Goal: Task Accomplishment & Management: Complete application form

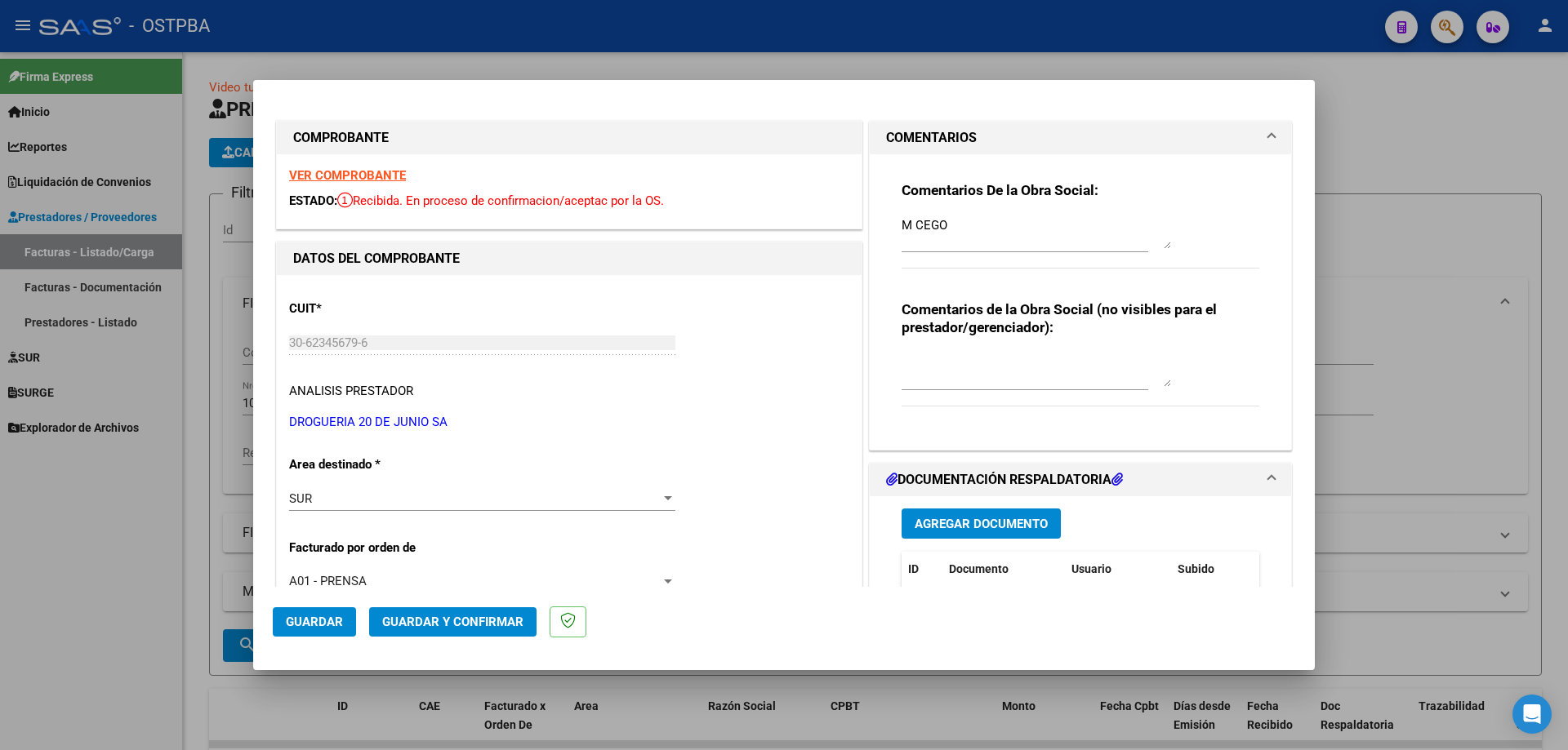
scroll to position [150, 0]
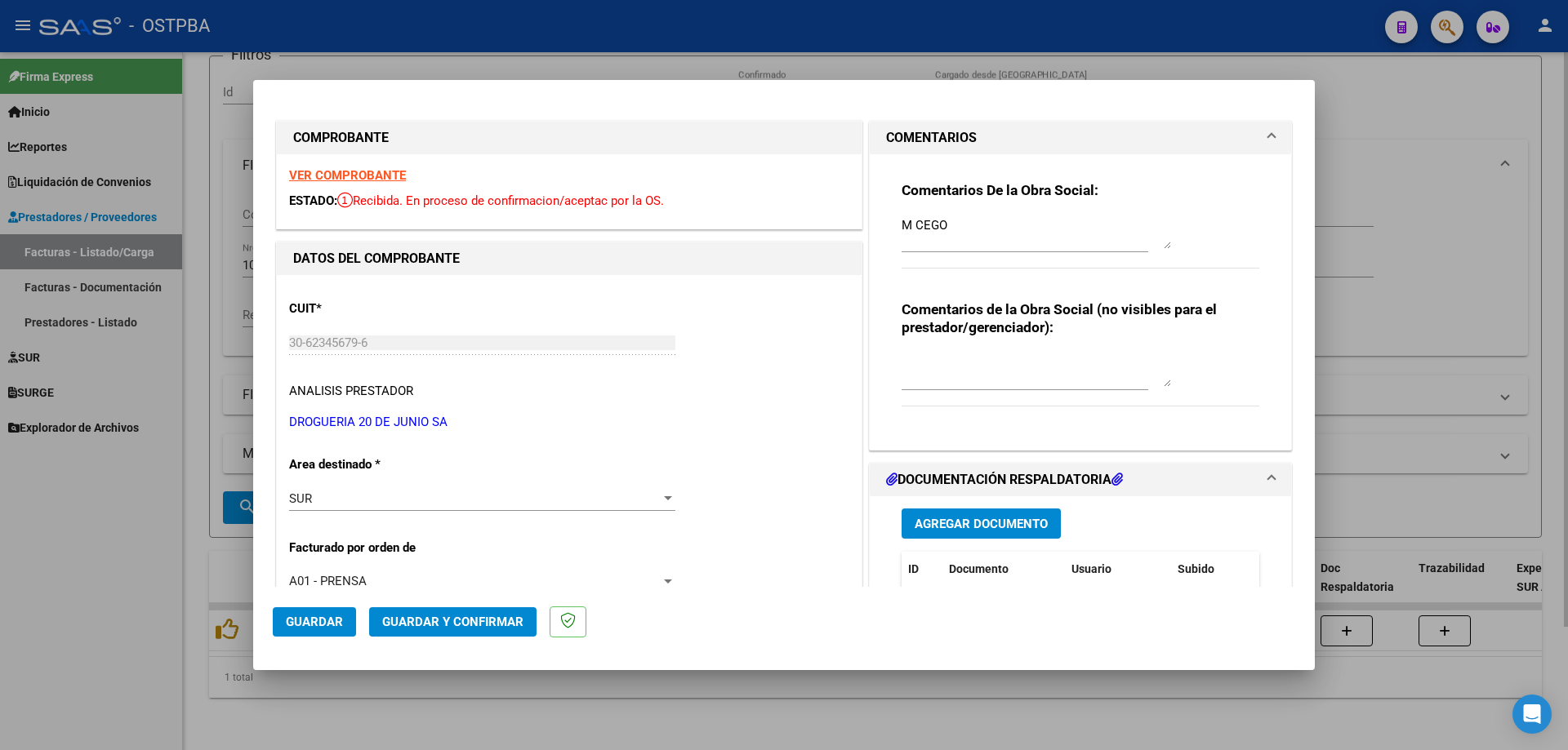
drag, startPoint x: 848, startPoint y: 723, endPoint x: 845, endPoint y: 713, distance: 10.4
click at [846, 713] on div at bounding box center [784, 375] width 1568 height 750
type input "$ 0,00"
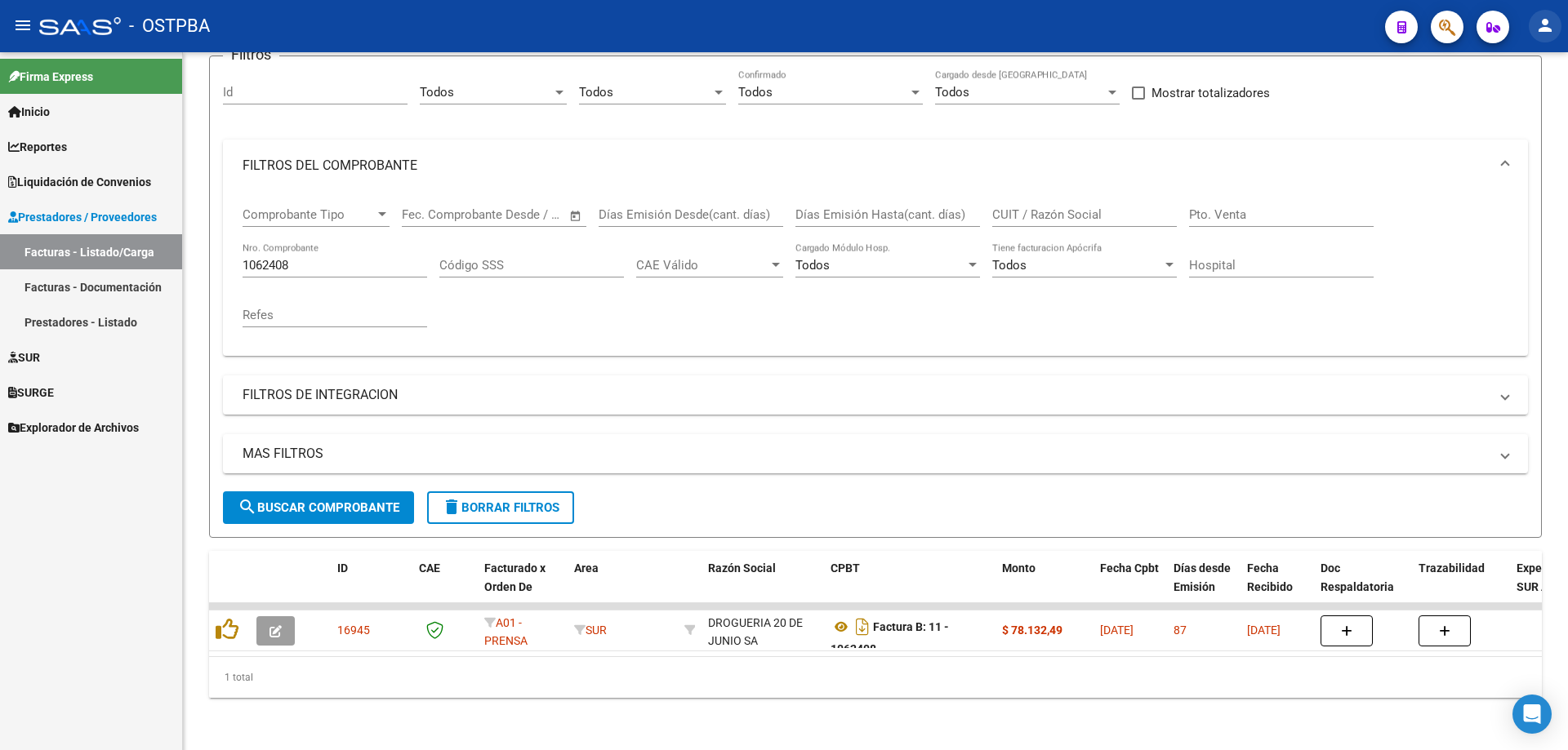
click at [1548, 22] on mat-icon "person" at bounding box center [1545, 25] width 20 height 20
click at [1521, 106] on button "exit_to_app Salir" at bounding box center [1511, 107] width 99 height 39
